Goal: Find specific page/section: Find specific page/section

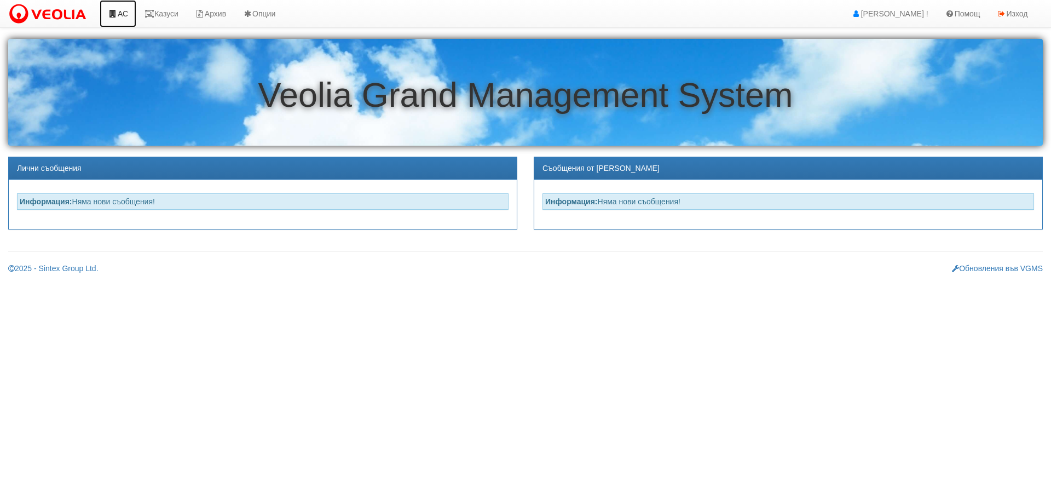
click at [125, 11] on link "АС" at bounding box center [118, 13] width 37 height 27
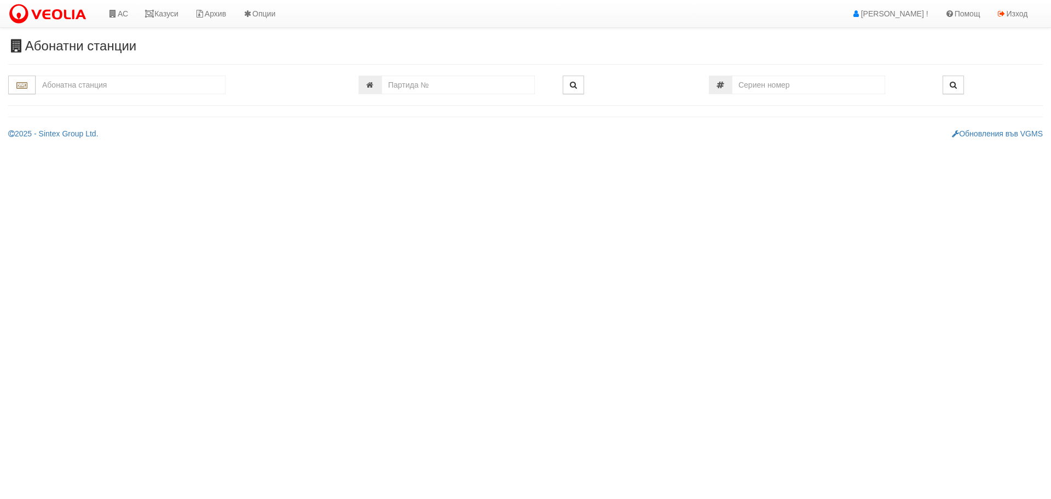
click at [134, 83] on input "text" at bounding box center [131, 85] width 190 height 19
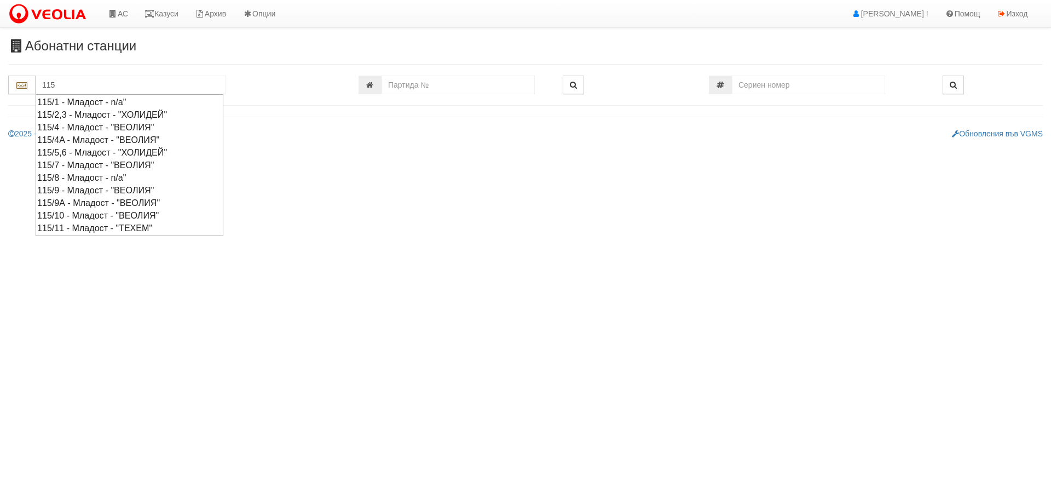
click at [135, 135] on div "115/4A - Младост - "ВЕОЛИЯ"" at bounding box center [129, 140] width 184 height 13
type input "115/4A - Младост - "ВЕОЛИЯ""
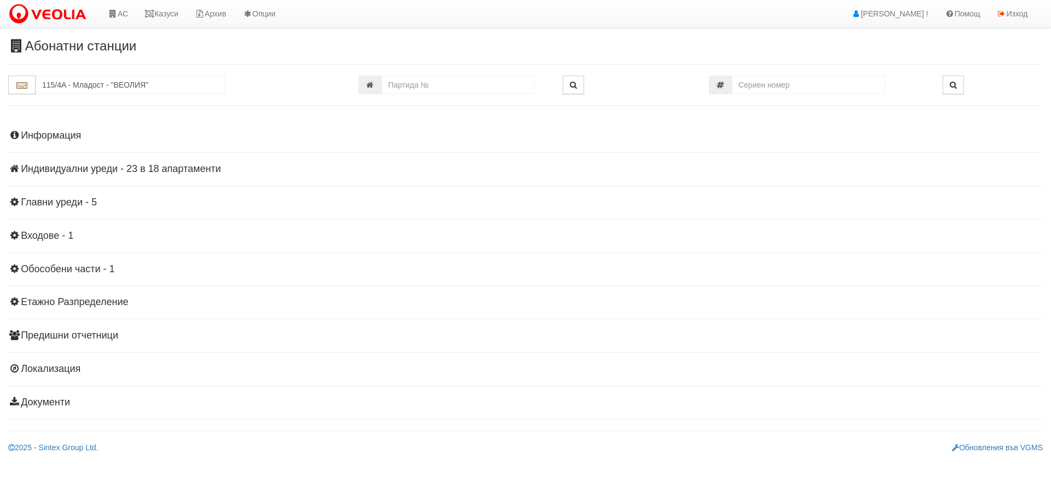
click at [116, 166] on h4 "Индивидуални уреди - 23 в 18 апартаменти" at bounding box center [525, 169] width 1035 height 11
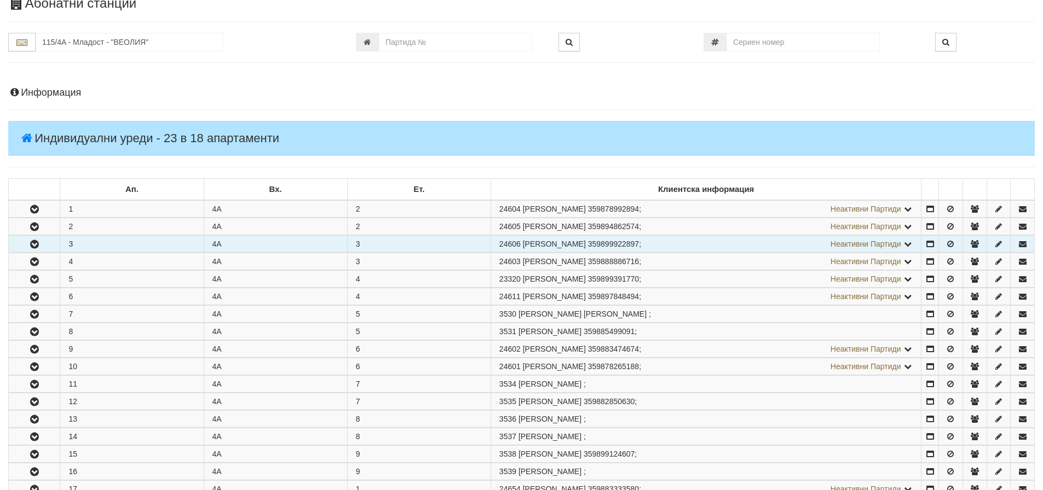
scroll to position [109, 0]
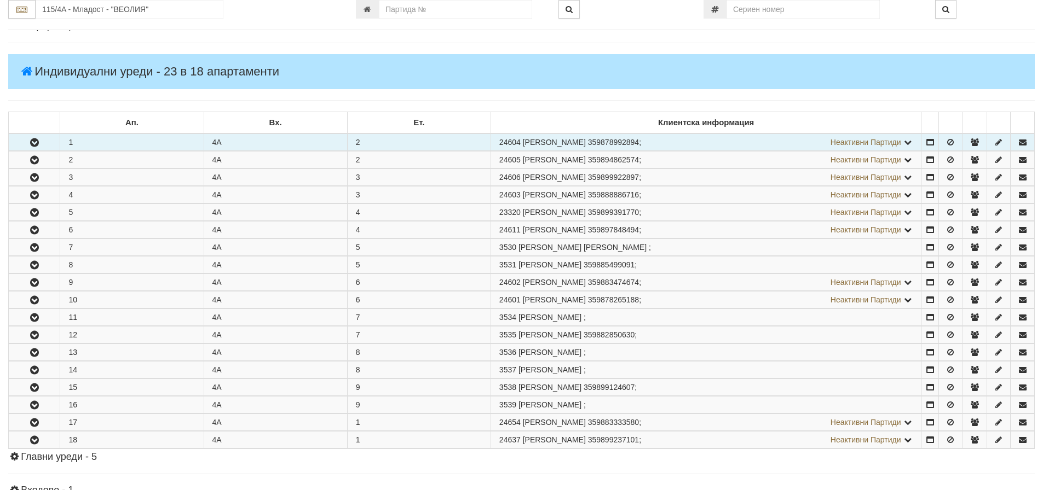
click at [37, 143] on icon "button" at bounding box center [34, 143] width 13 height 8
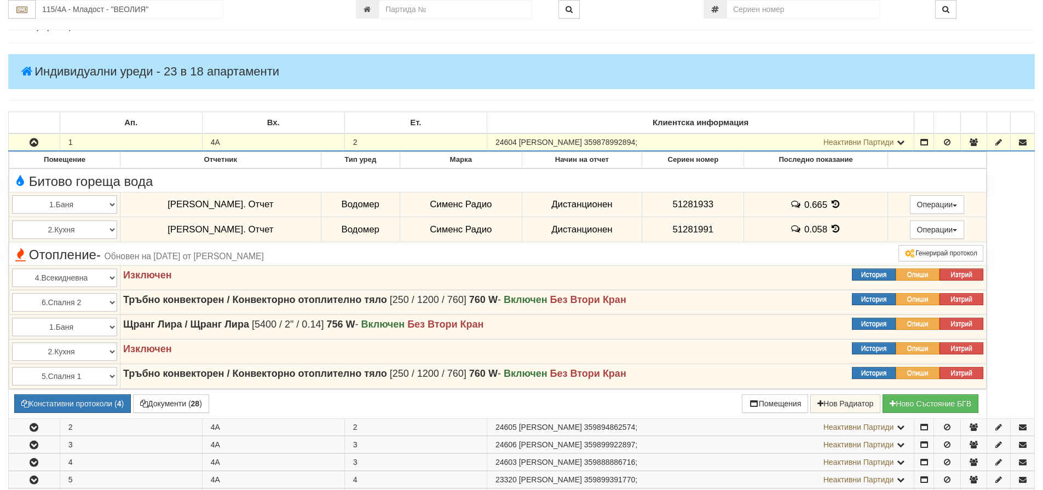
click at [33, 139] on icon "button" at bounding box center [33, 143] width 13 height 8
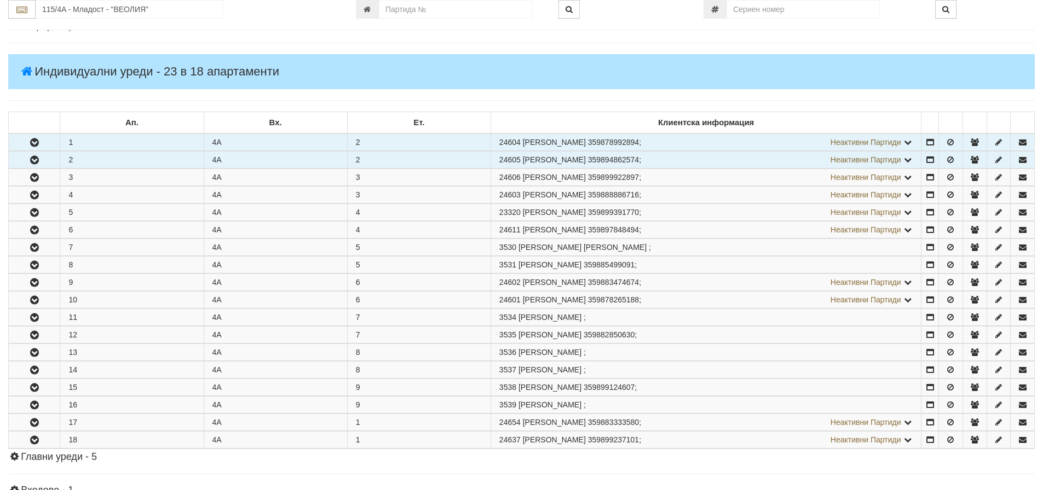
click at [30, 162] on icon "button" at bounding box center [34, 161] width 13 height 8
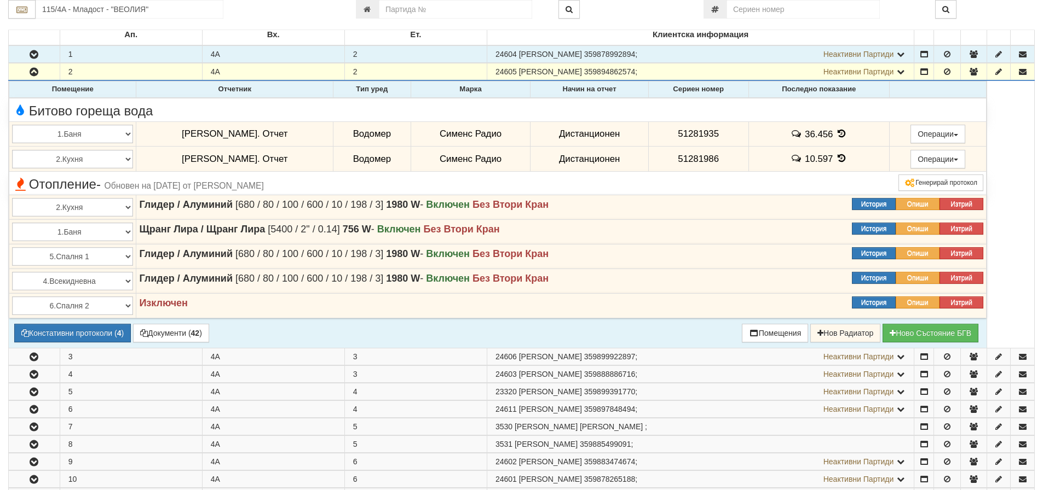
scroll to position [219, 0]
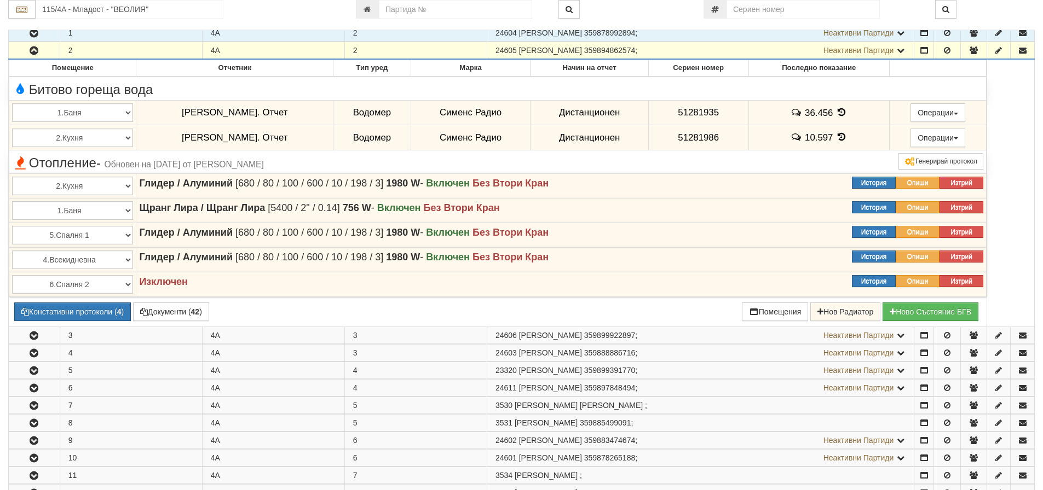
click at [38, 51] on icon "button" at bounding box center [33, 51] width 13 height 8
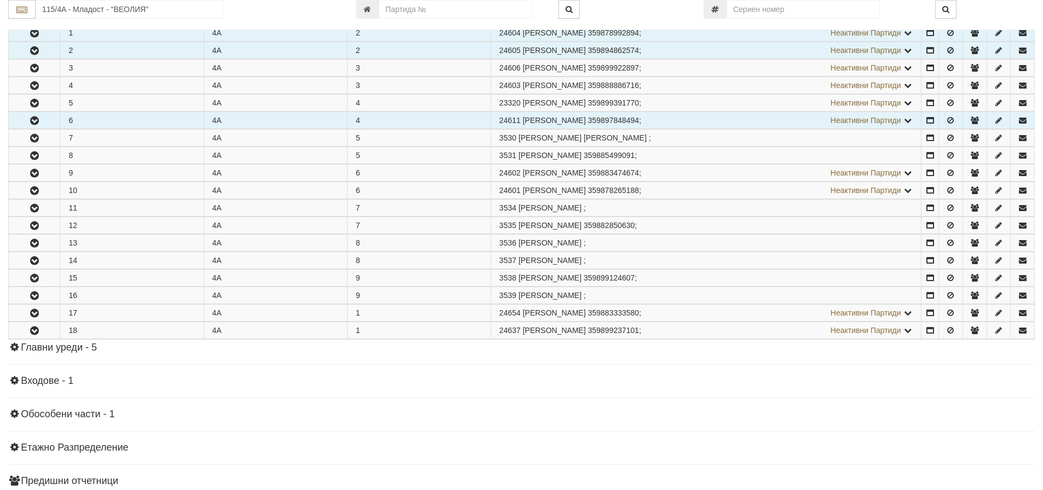
click at [38, 118] on icon "button" at bounding box center [34, 121] width 13 height 8
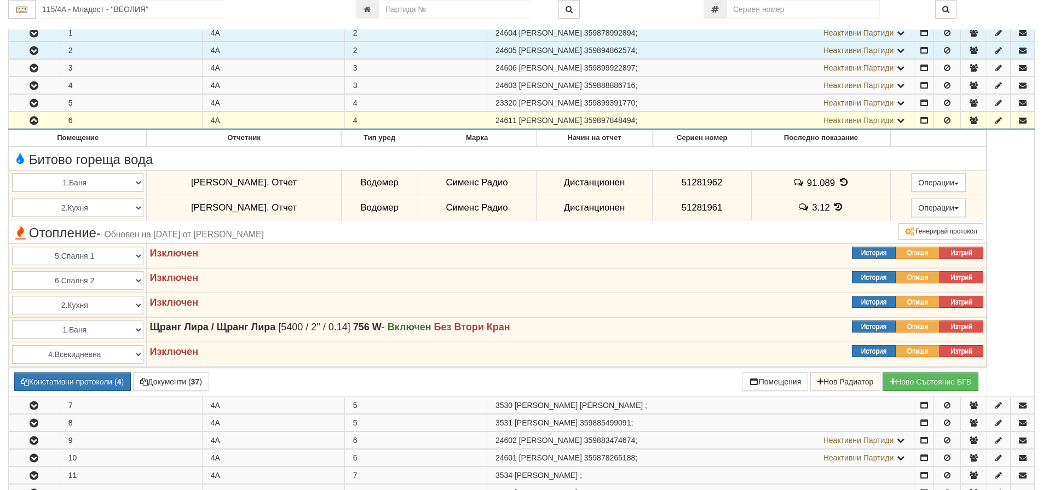
click at [38, 118] on icon "button" at bounding box center [33, 121] width 13 height 8
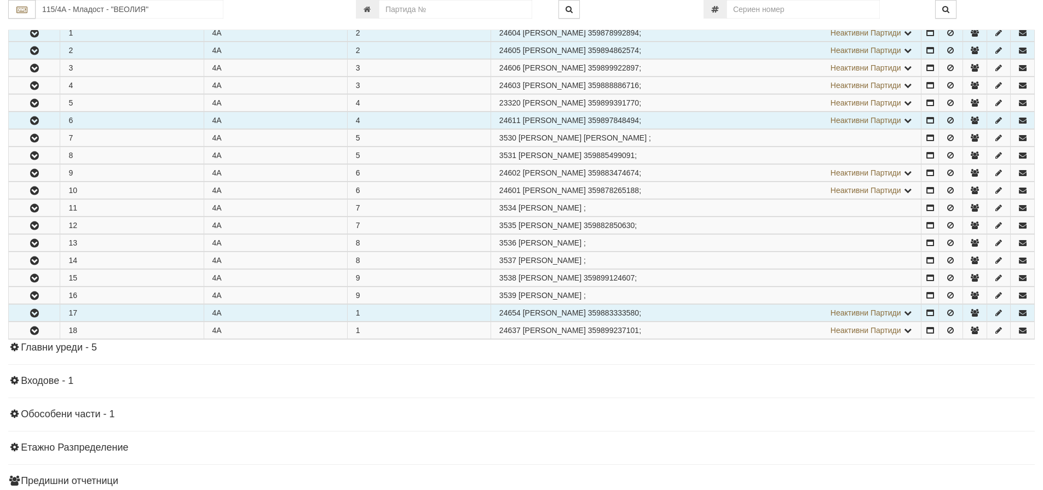
click at [30, 310] on icon "button" at bounding box center [34, 314] width 13 height 8
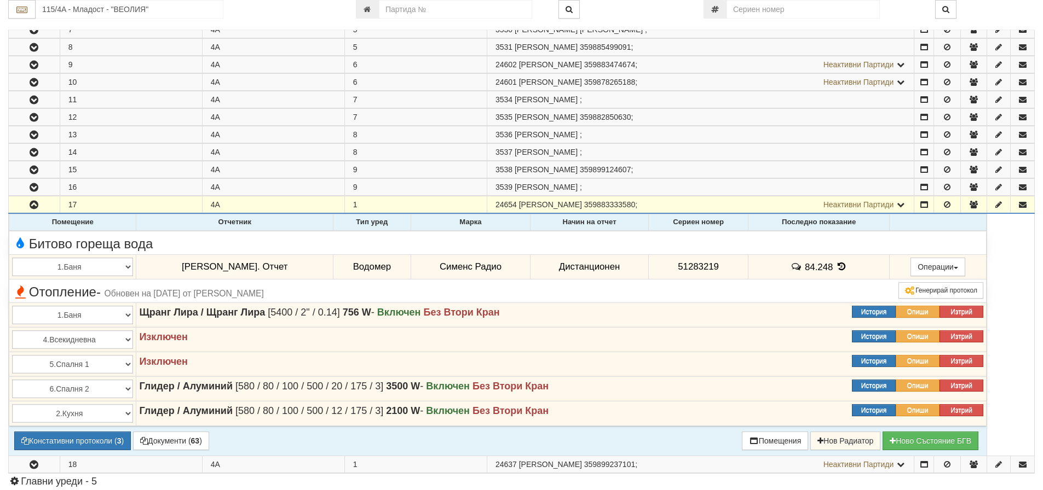
scroll to position [328, 0]
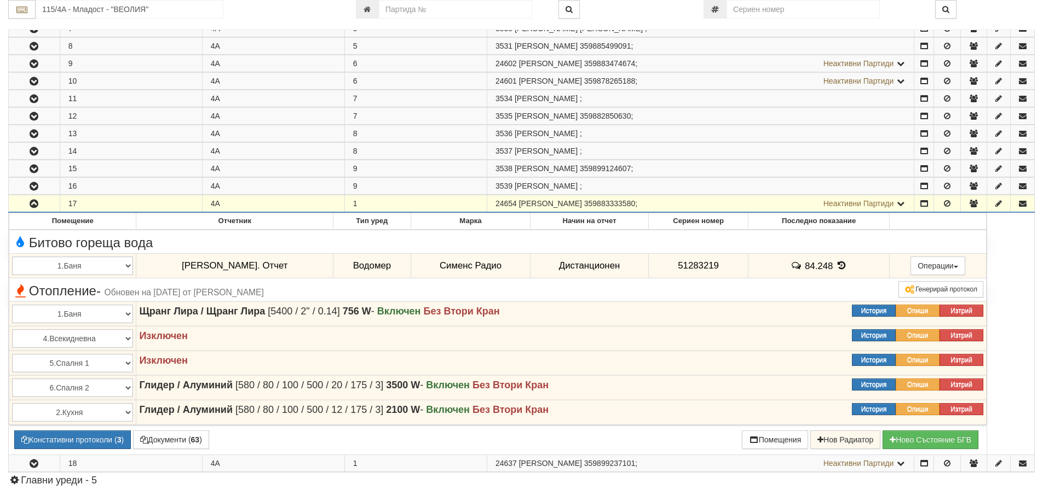
click at [33, 200] on icon "button" at bounding box center [33, 204] width 13 height 8
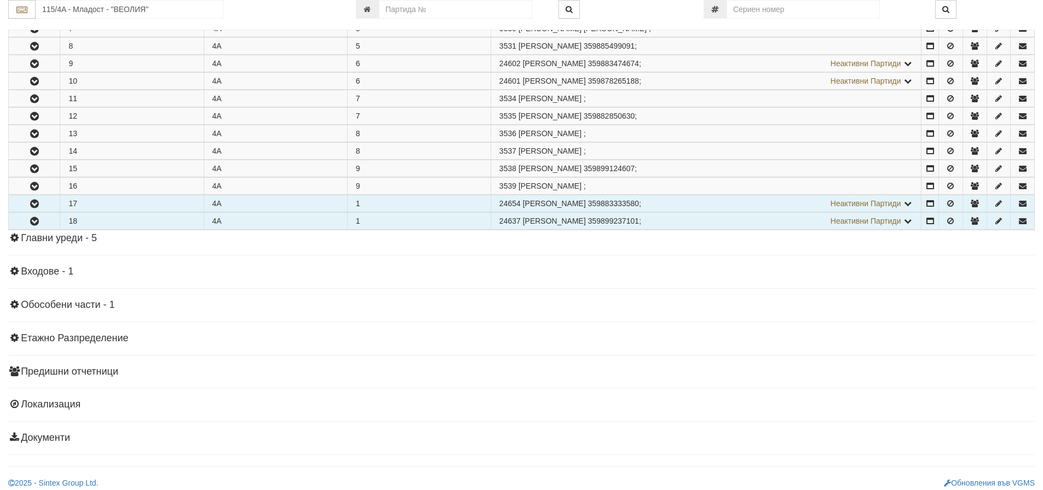
click at [34, 218] on icon "button" at bounding box center [34, 222] width 13 height 8
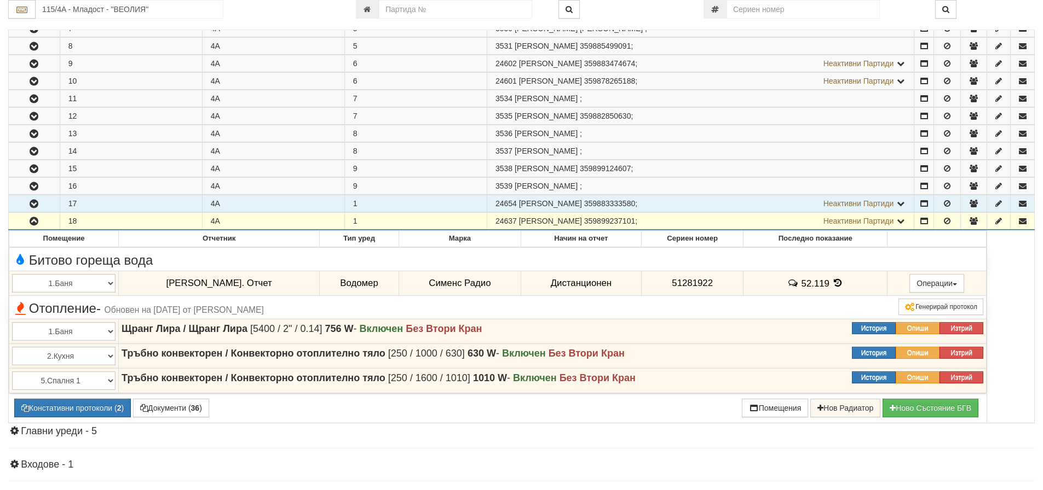
click at [34, 218] on icon "button" at bounding box center [33, 222] width 13 height 8
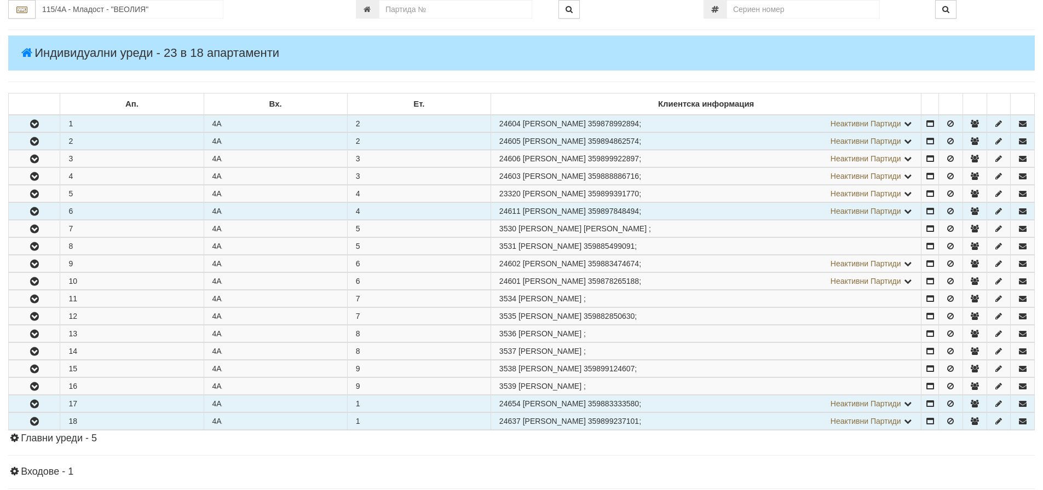
scroll to position [109, 0]
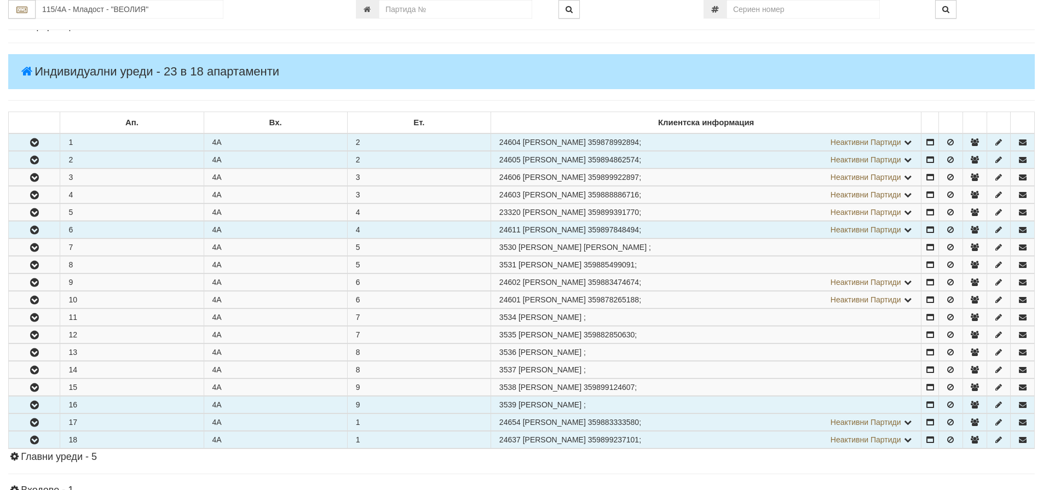
click at [38, 404] on icon "button" at bounding box center [34, 406] width 13 height 8
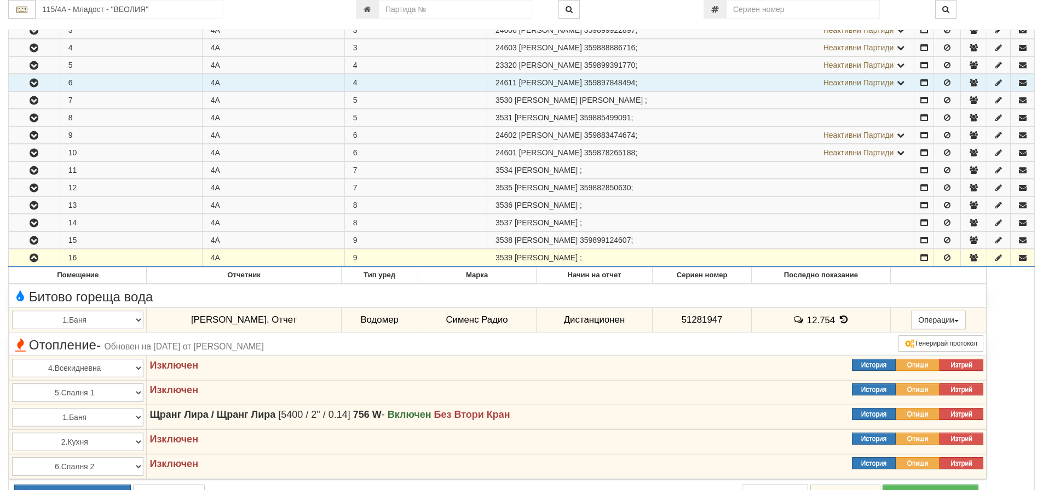
scroll to position [274, 0]
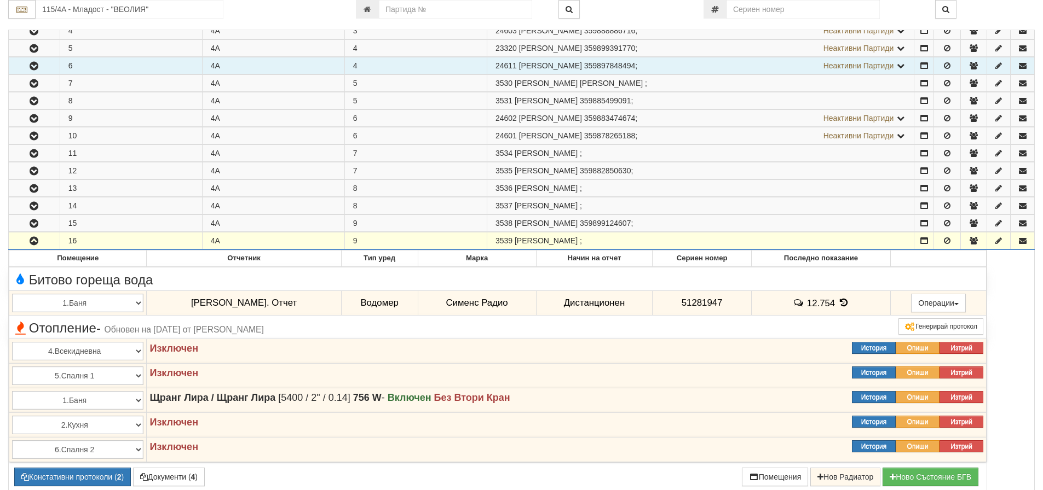
click at [35, 242] on icon "button" at bounding box center [33, 242] width 13 height 8
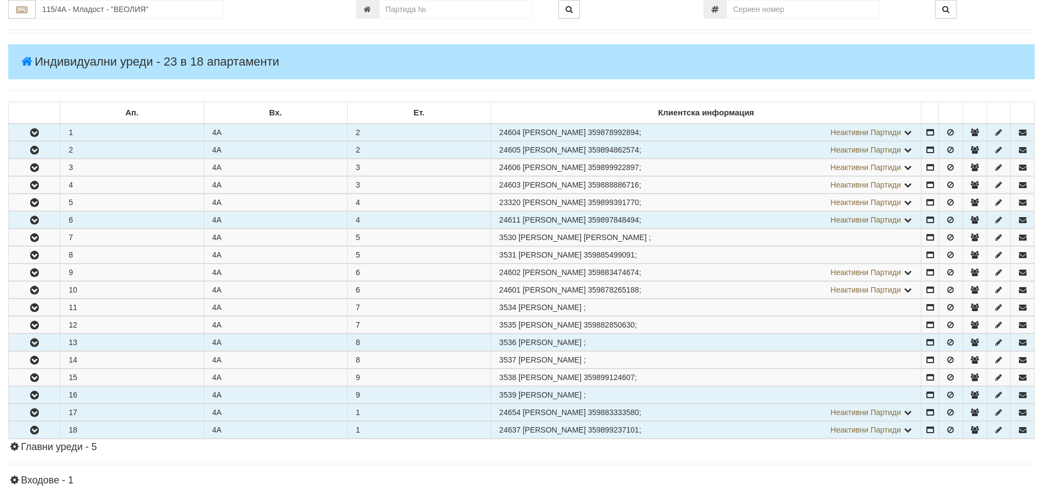
scroll to position [109, 0]
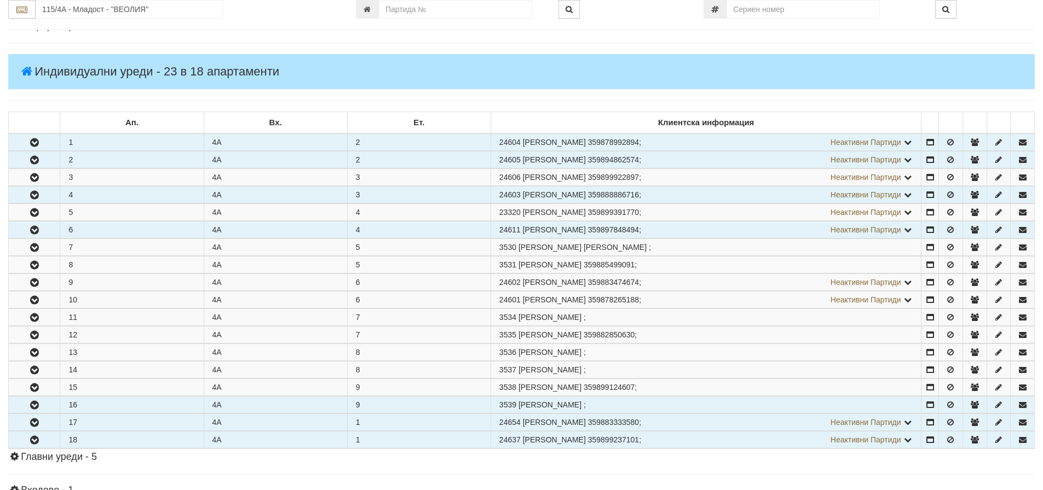
click at [33, 192] on icon "button" at bounding box center [34, 196] width 13 height 8
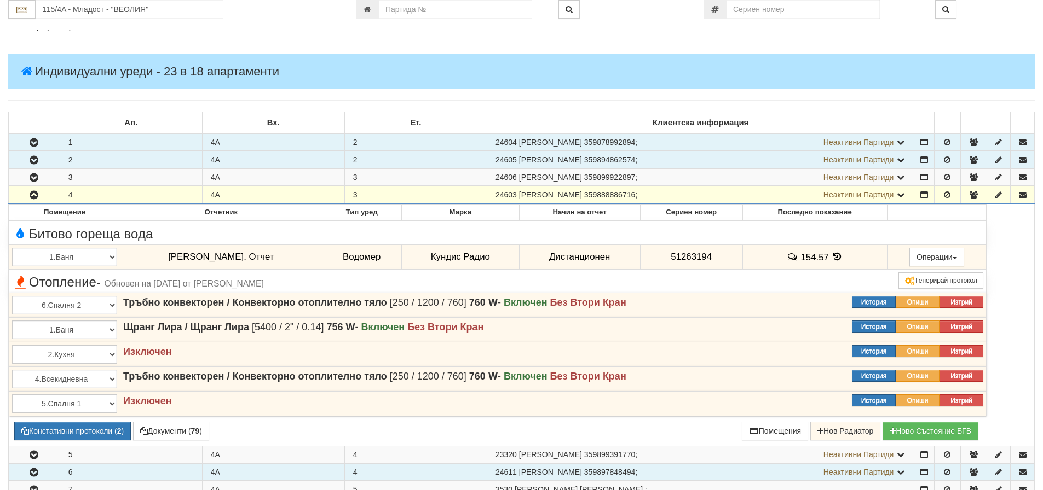
click at [33, 192] on icon "button" at bounding box center [33, 196] width 13 height 8
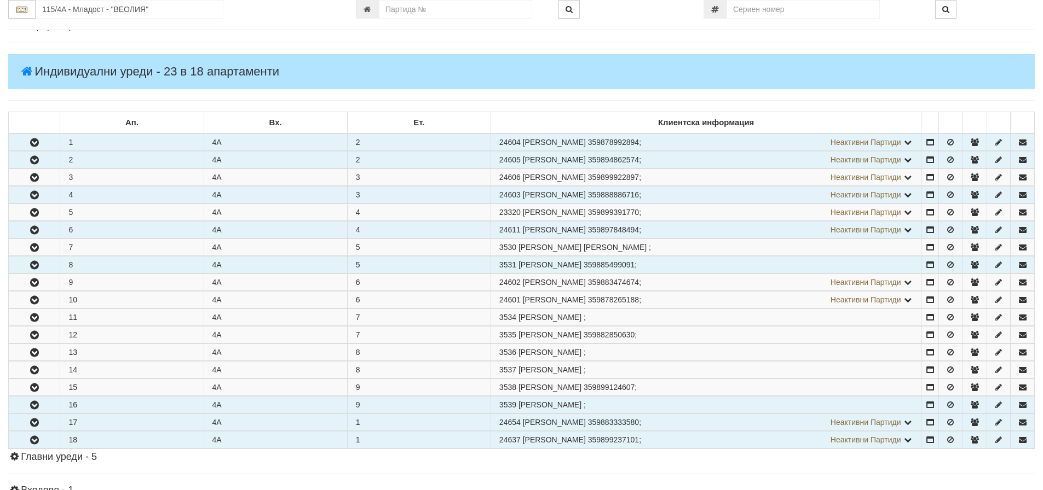
click at [31, 263] on icon "button" at bounding box center [34, 266] width 13 height 8
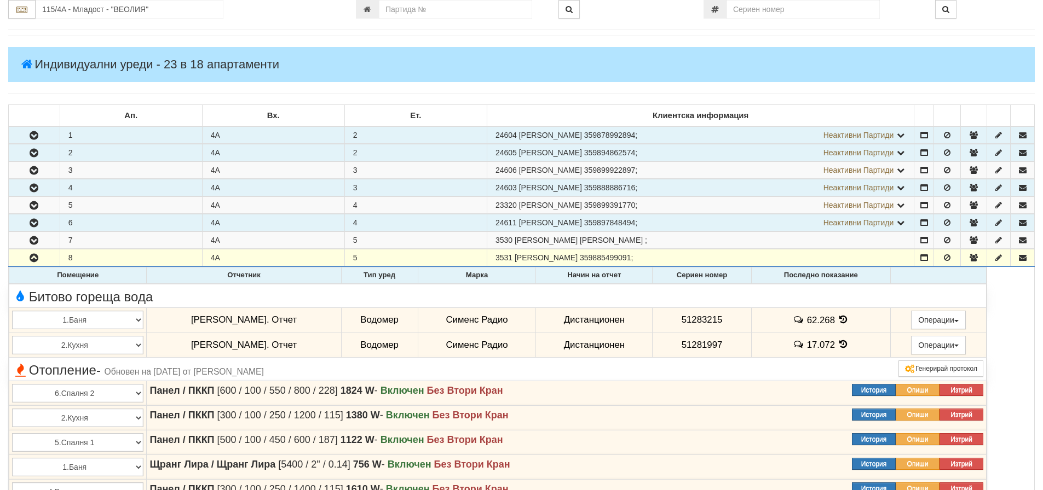
scroll to position [164, 0]
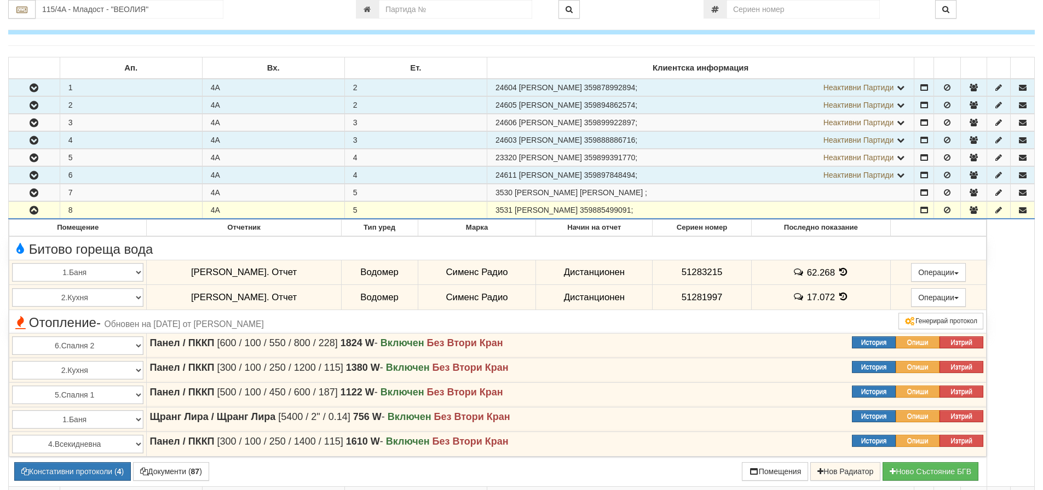
click at [31, 214] on icon "button" at bounding box center [33, 211] width 13 height 8
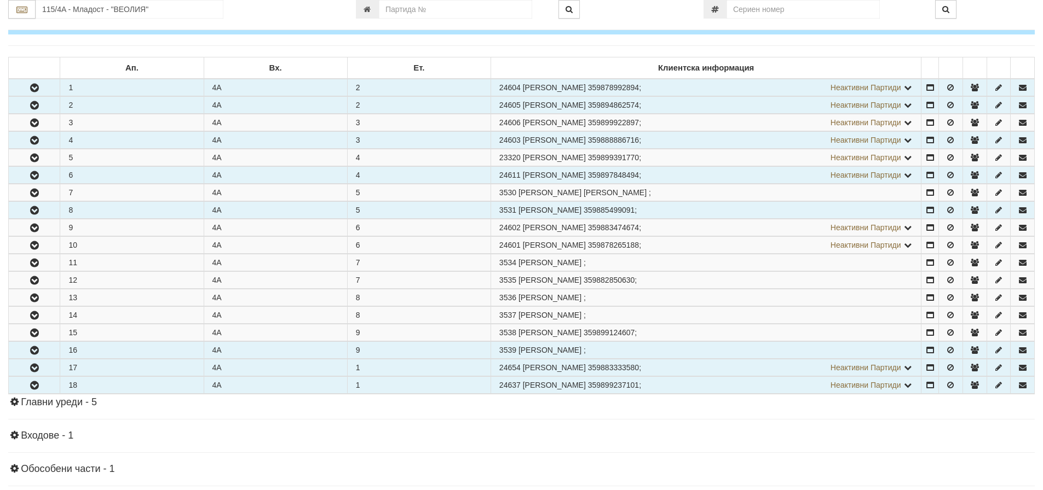
click at [37, 383] on icon "button" at bounding box center [34, 386] width 13 height 8
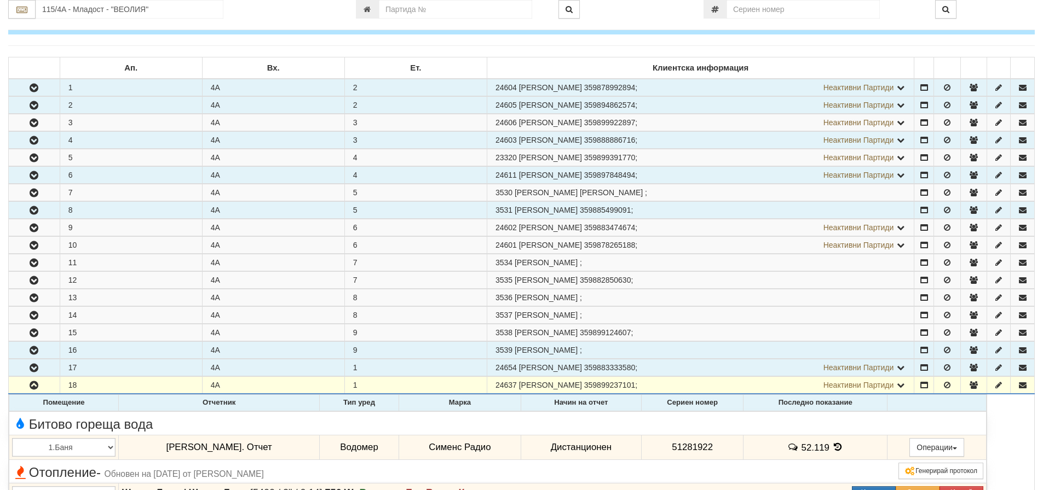
scroll to position [274, 0]
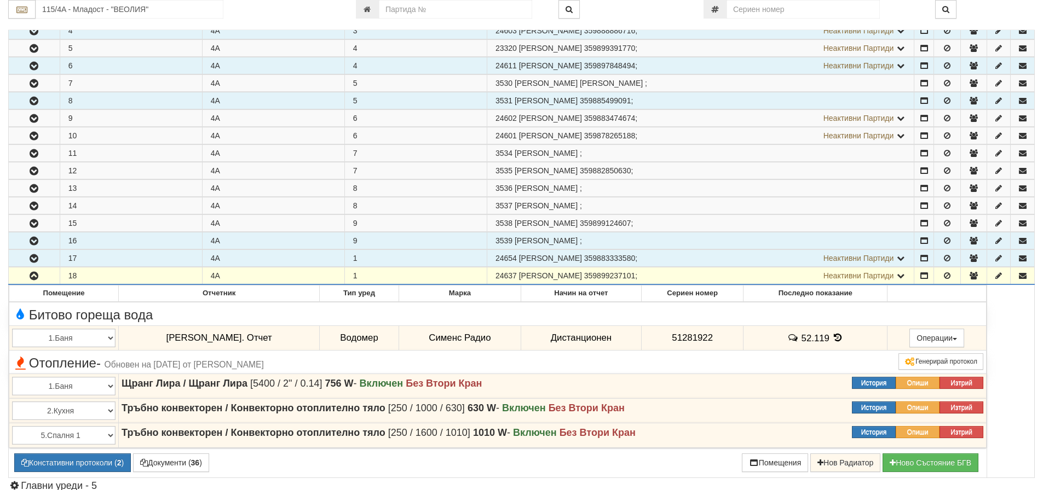
click at [30, 273] on icon "button" at bounding box center [33, 277] width 13 height 8
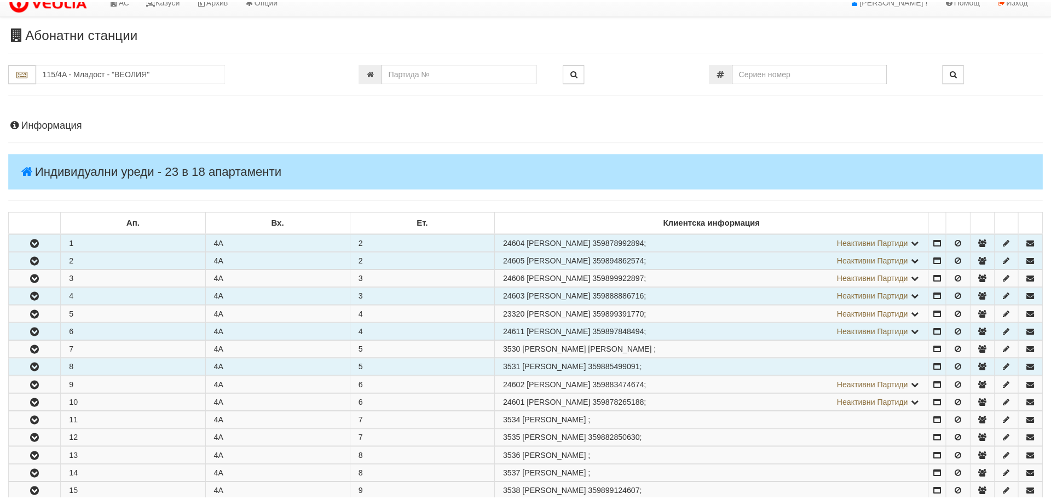
scroll to position [0, 0]
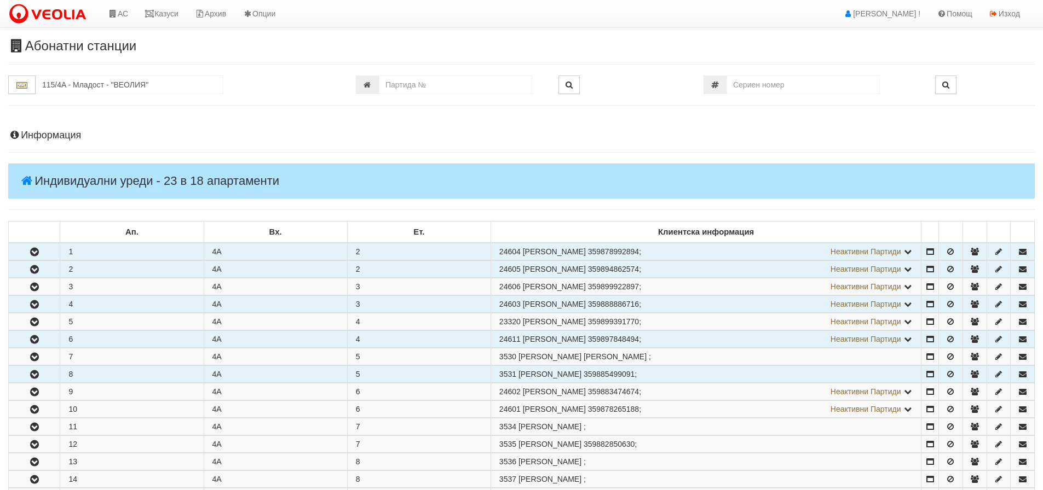
click at [113, 176] on h4 "Индивидуални уреди - 23 в 18 апартаменти" at bounding box center [521, 181] width 1026 height 35
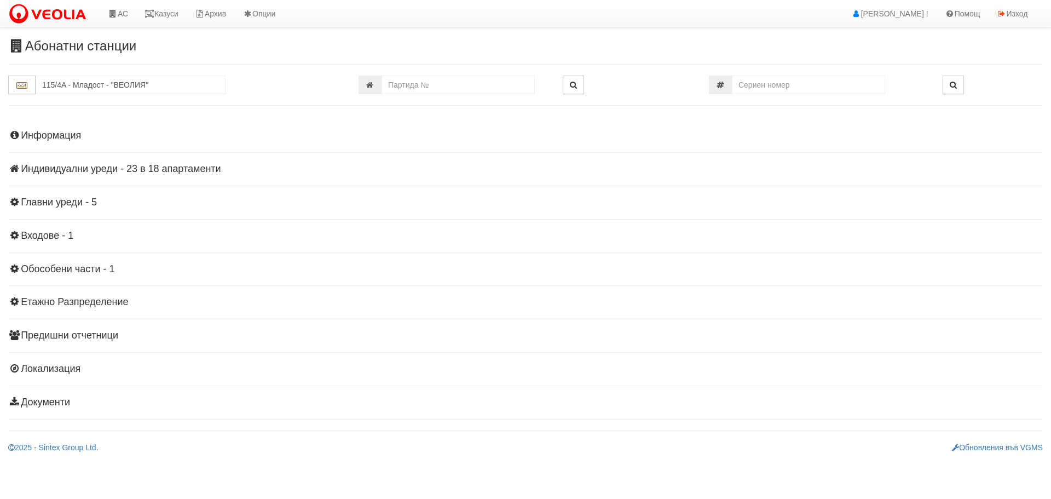
click at [31, 134] on h4 "Информация" at bounding box center [525, 135] width 1035 height 11
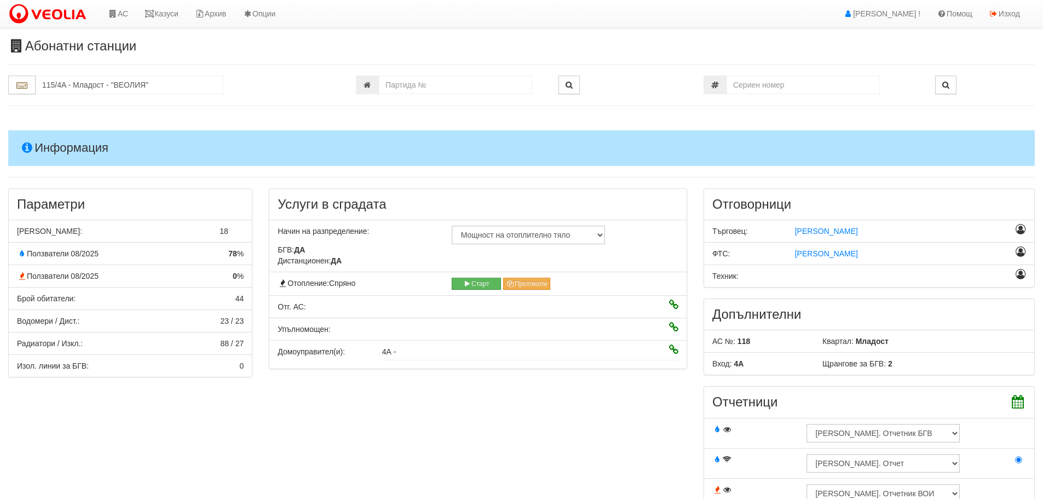
click at [66, 141] on h4 "Информация" at bounding box center [521, 147] width 1026 height 35
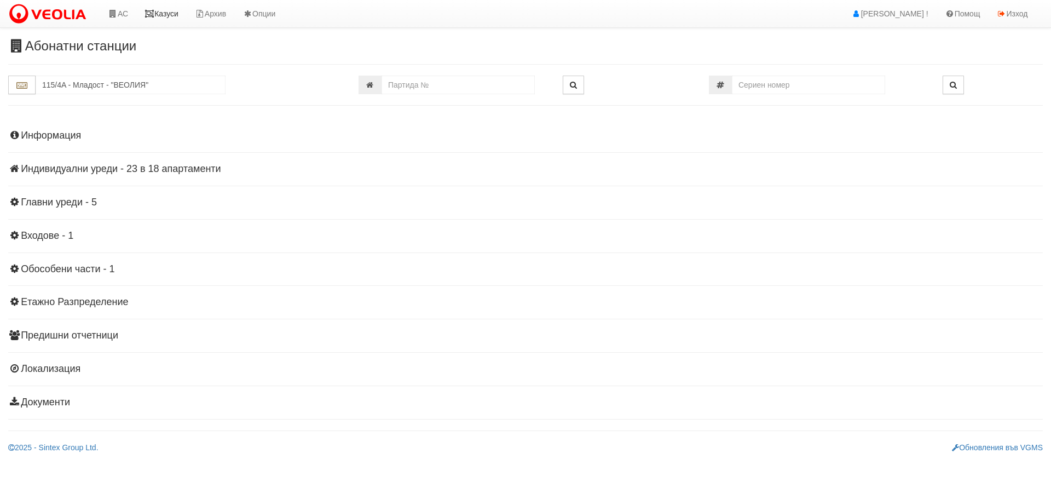
click at [154, 14] on icon at bounding box center [150, 14] width 10 height 8
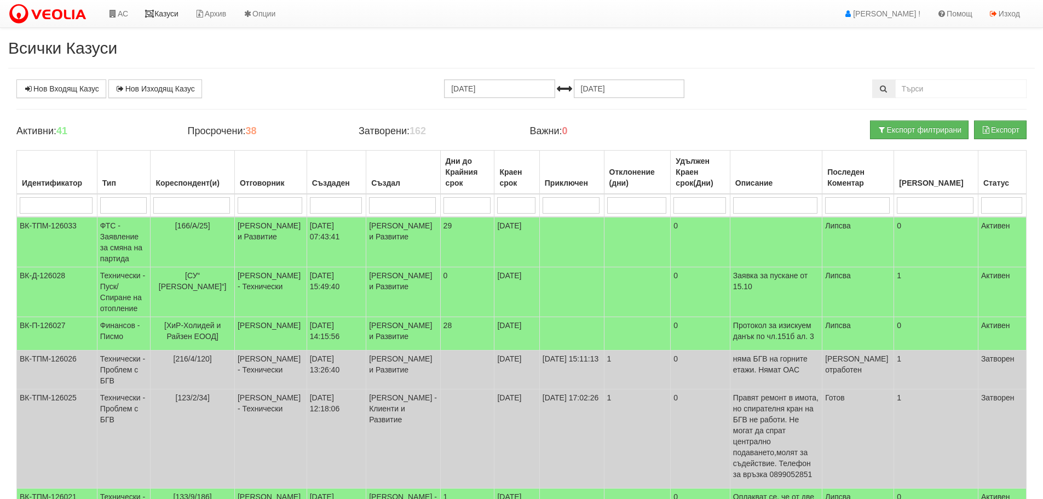
click at [166, 12] on link "Казуси" at bounding box center [161, 13] width 50 height 27
